Goal: Task Accomplishment & Management: Use online tool/utility

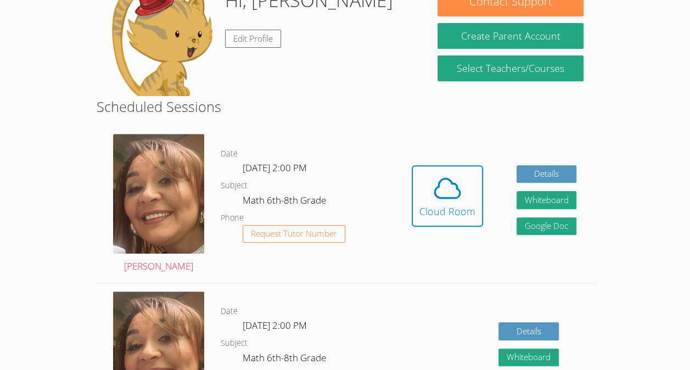
scroll to position [212, 0]
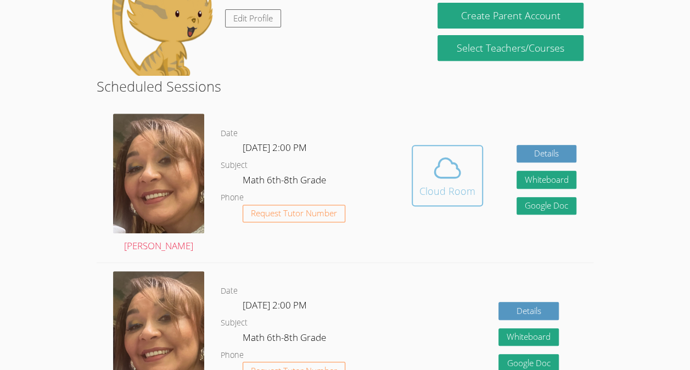
click at [481, 168] on button "Cloud Room" at bounding box center [447, 175] width 71 height 61
click at [450, 186] on div "Cloud Room" at bounding box center [447, 190] width 56 height 15
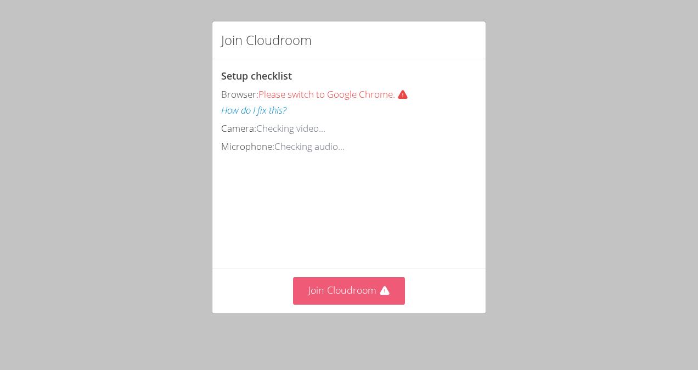
click at [351, 285] on button "Join Cloudroom" at bounding box center [349, 290] width 113 height 27
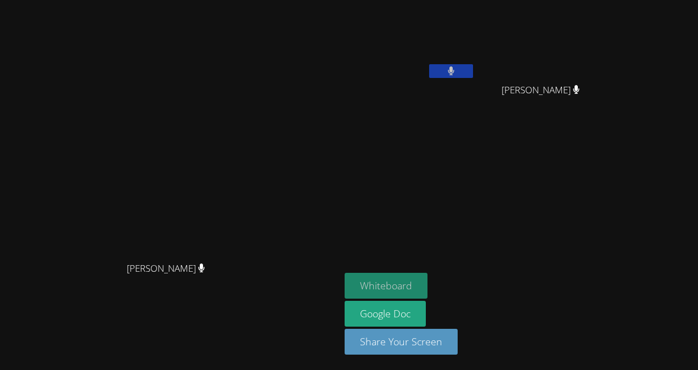
click at [428, 280] on button "Whiteboard" at bounding box center [386, 286] width 83 height 26
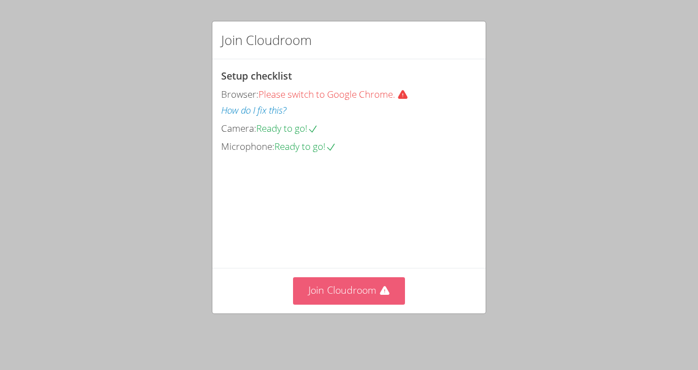
click at [380, 293] on icon at bounding box center [384, 290] width 9 height 9
click at [697, 332] on div "Join Cloudroom Setup checklist Browser: Please switch to Google Chrome. How do …" at bounding box center [349, 185] width 698 height 370
click at [370, 296] on button "Join Cloudroom" at bounding box center [349, 290] width 113 height 27
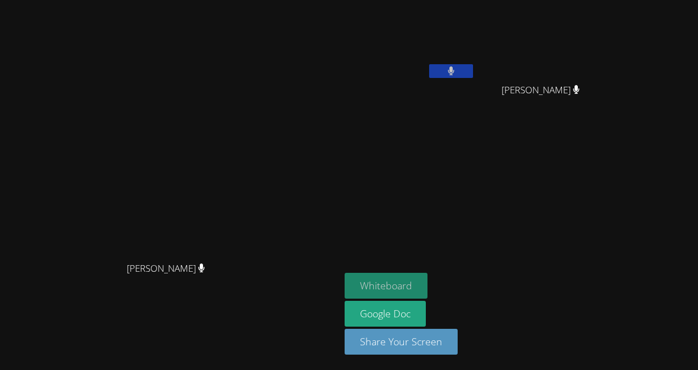
click at [428, 273] on button "Whiteboard" at bounding box center [386, 286] width 83 height 26
